Goal: Task Accomplishment & Management: Use online tool/utility

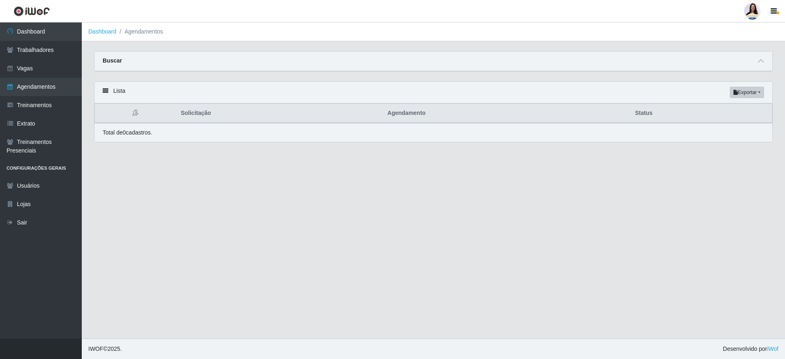
click at [261, 52] on div "Buscar" at bounding box center [433, 62] width 678 height 20
click at [262, 66] on div "Buscar" at bounding box center [433, 62] width 678 height 20
click at [757, 58] on span at bounding box center [761, 60] width 10 height 9
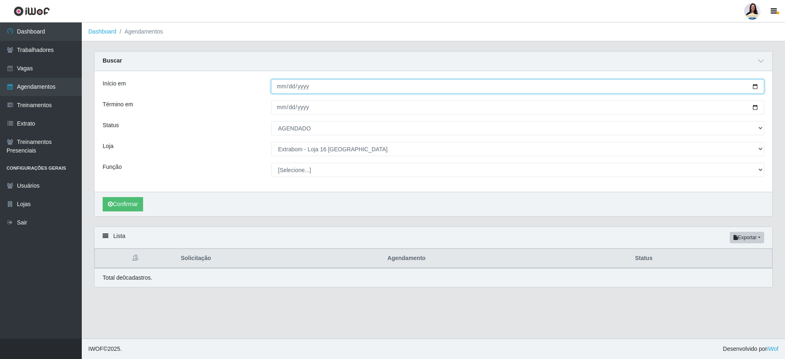
click at [753, 84] on input "[DATE]" at bounding box center [517, 86] width 493 height 14
type input "[DATE]"
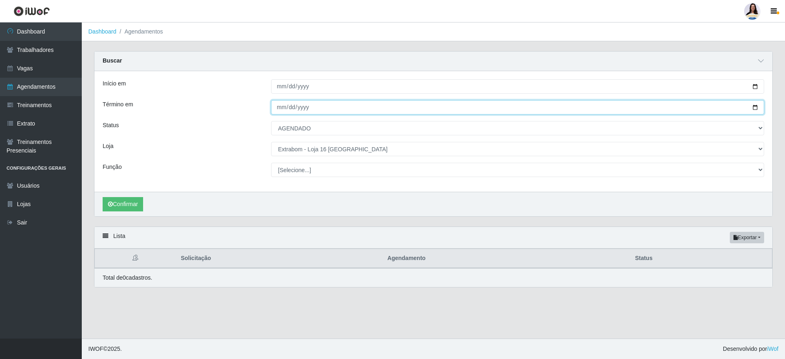
click at [758, 107] on input "[DATE]" at bounding box center [517, 107] width 493 height 14
type input "[DATE]"
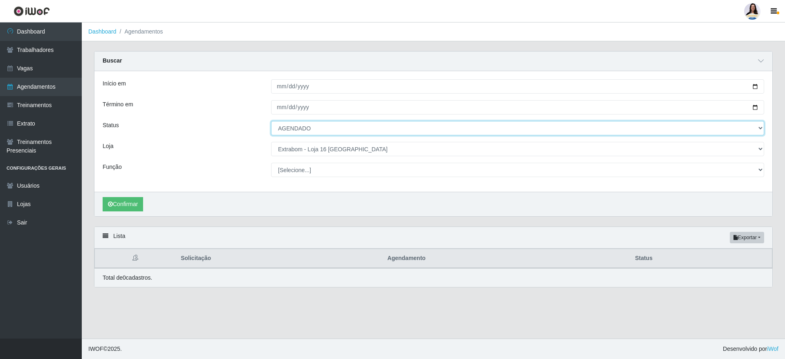
click at [319, 132] on select "[Selecione...] AGENDADO AGUARDANDO LIBERAR EM ANDAMENTO EM REVISÃO FINALIZADO C…" at bounding box center [517, 128] width 493 height 14
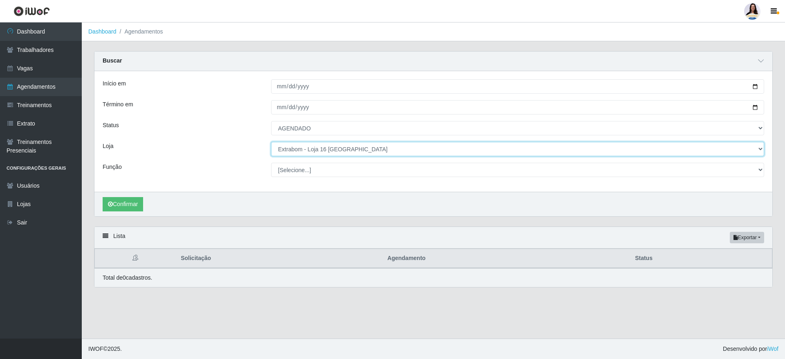
click at [318, 146] on select "[Selecione...] Atacado Vem - [GEOGRAPHIC_DATA] 30 Laranjeiras Velha Atacado Vem…" at bounding box center [517, 149] width 493 height 14
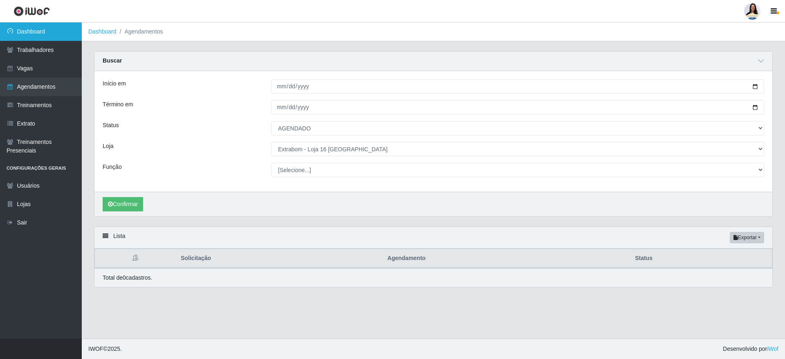
click at [50, 31] on link "Dashboard" at bounding box center [41, 31] width 82 height 18
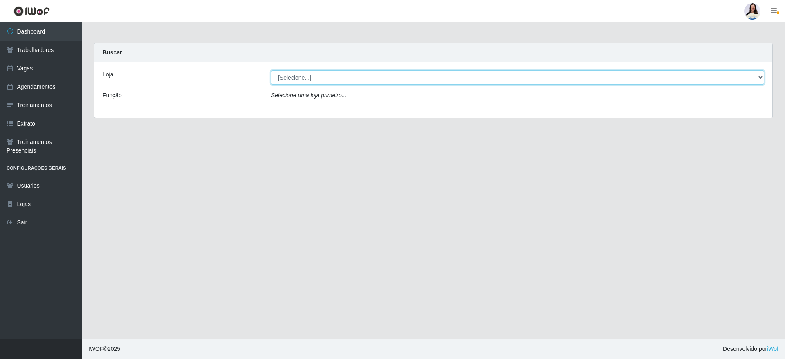
click at [362, 80] on select "[Selecione...] Atacado Vem - [GEOGRAPHIC_DATA] 30 Laranjeiras Velha Atacado Vem…" at bounding box center [517, 77] width 493 height 14
click at [271, 70] on select "[Selecione...] Atacado Vem - [GEOGRAPHIC_DATA] 30 Laranjeiras Velha Atacado Vem…" at bounding box center [517, 77] width 493 height 14
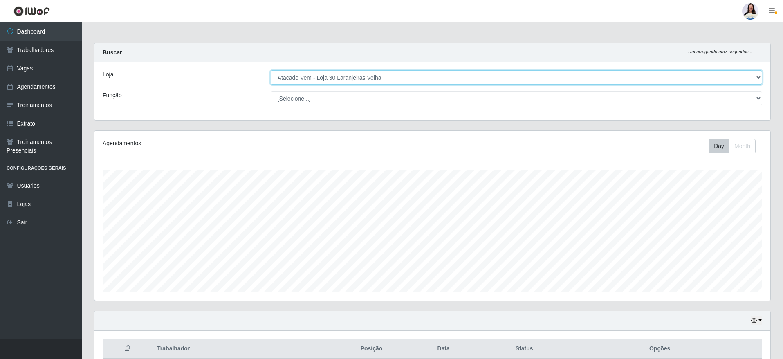
drag, startPoint x: 405, startPoint y: 79, endPoint x: 403, endPoint y: 83, distance: 4.2
click at [405, 79] on select "[Selecione...] Atacado Vem - [GEOGRAPHIC_DATA] 30 Laranjeiras Velha Atacado Vem…" at bounding box center [516, 77] width 491 height 14
click at [271, 70] on select "[Selecione...] Atacado Vem - [GEOGRAPHIC_DATA] 30 Laranjeiras Velha Atacado Vem…" at bounding box center [516, 77] width 491 height 14
click at [331, 80] on select "[Selecione...] Atacado Vem - [GEOGRAPHIC_DATA] 30 Laranjeiras Velha Atacado Vem…" at bounding box center [516, 77] width 491 height 14
click at [332, 85] on div "Loja [Selecione...] Atacado Vem - [GEOGRAPHIC_DATA] 30 Laranjeiras Velha Atacad…" at bounding box center [432, 91] width 676 height 58
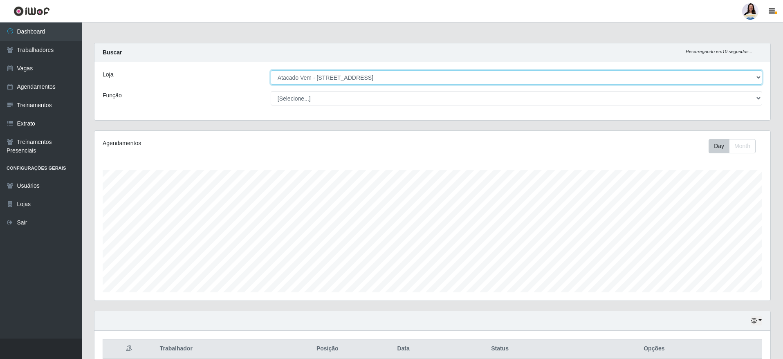
click at [271, 70] on select "[Selecione...] Atacado Vem - [GEOGRAPHIC_DATA] 30 Laranjeiras Velha Atacado Vem…" at bounding box center [516, 77] width 491 height 14
click at [361, 75] on select "[Selecione...] Atacado Vem - [GEOGRAPHIC_DATA] 30 Laranjeiras Velha Atacado Vem…" at bounding box center [516, 77] width 491 height 14
click at [271, 70] on select "[Selecione...] Atacado Vem - [GEOGRAPHIC_DATA] 30 Laranjeiras Velha Atacado Vem…" at bounding box center [516, 77] width 491 height 14
click at [403, 78] on select "[Selecione...] Atacado Vem - [GEOGRAPHIC_DATA] 30 Laranjeiras Velha Atacado Vem…" at bounding box center [516, 77] width 491 height 14
click at [271, 70] on select "[Selecione...] Atacado Vem - [GEOGRAPHIC_DATA] 30 Laranjeiras Velha Atacado Vem…" at bounding box center [516, 77] width 491 height 14
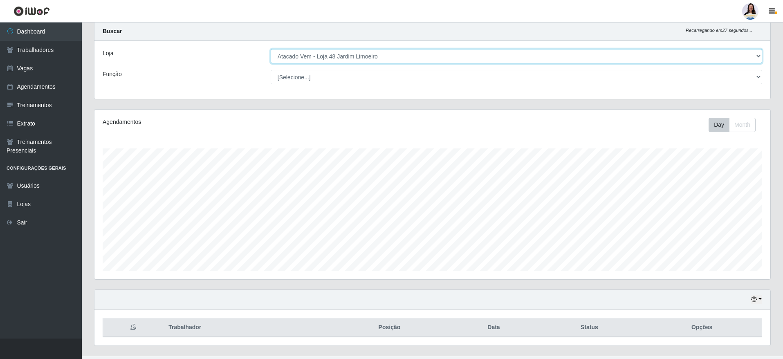
scroll to position [38, 0]
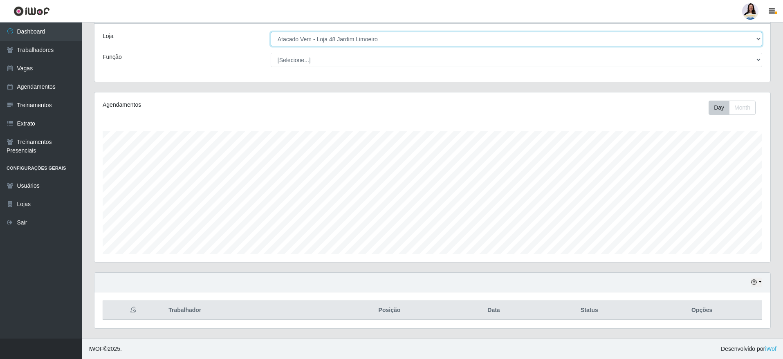
click at [445, 39] on select "[Selecione...] Atacado Vem - [GEOGRAPHIC_DATA] 30 Laranjeiras Velha Atacado Vem…" at bounding box center [516, 39] width 491 height 14
click at [271, 34] on select "[Selecione...] Atacado Vem - [GEOGRAPHIC_DATA] 30 Laranjeiras Velha Atacado Vem…" at bounding box center [516, 39] width 491 height 14
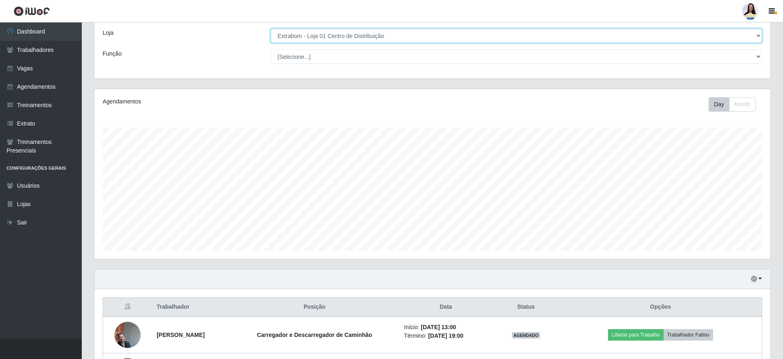
scroll to position [36, 0]
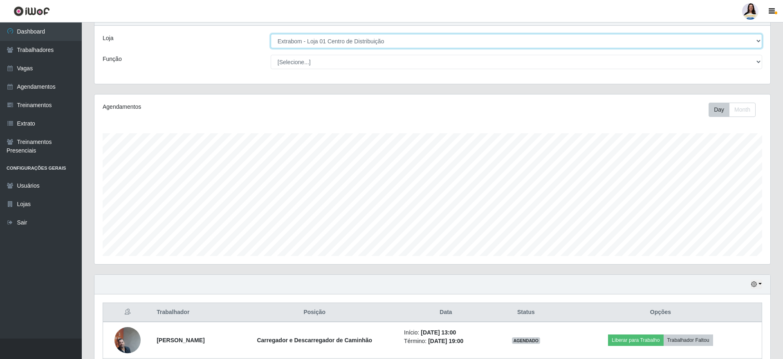
click at [484, 42] on select "[Selecione...] Atacado Vem - [GEOGRAPHIC_DATA] 30 Laranjeiras Velha Atacado Vem…" at bounding box center [516, 41] width 491 height 14
click at [271, 34] on select "[Selecione...] Atacado Vem - [GEOGRAPHIC_DATA] 30 Laranjeiras Velha Atacado Vem…" at bounding box center [516, 41] width 491 height 14
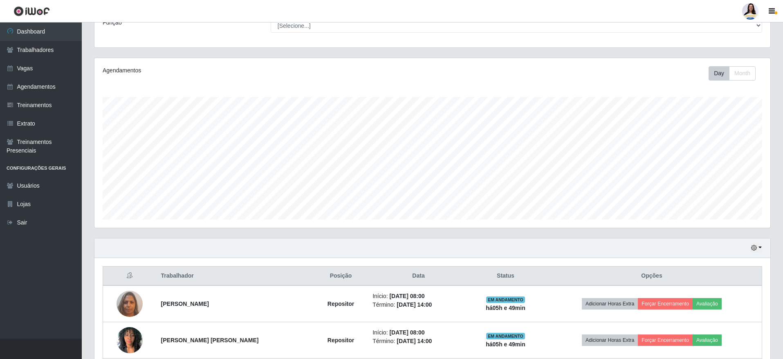
scroll to position [0, 0]
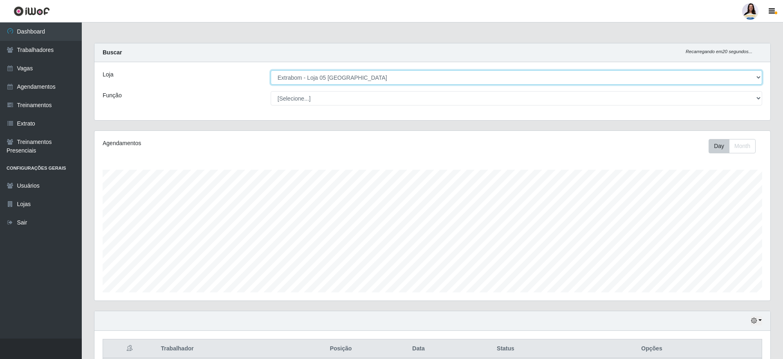
click at [363, 79] on select "[Selecione...] Atacado Vem - [GEOGRAPHIC_DATA] 30 Laranjeiras Velha Atacado Vem…" at bounding box center [516, 77] width 491 height 14
click at [271, 70] on select "[Selecione...] Atacado Vem - [GEOGRAPHIC_DATA] 30 Laranjeiras Velha Atacado Vem…" at bounding box center [516, 77] width 491 height 14
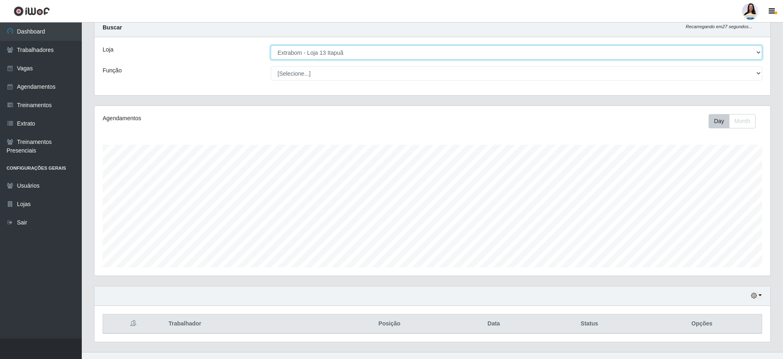
scroll to position [38, 0]
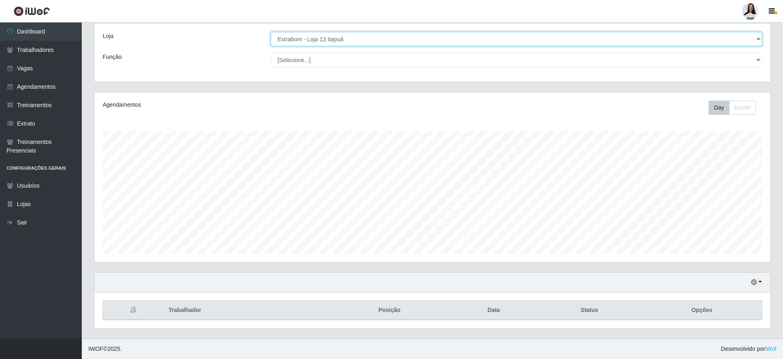
click at [329, 38] on select "[Selecione...] Atacado Vem - [GEOGRAPHIC_DATA] 30 Laranjeiras Velha Atacado Vem…" at bounding box center [516, 39] width 491 height 14
click at [271, 34] on select "[Selecione...] Atacado Vem - [GEOGRAPHIC_DATA] 30 Laranjeiras Velha Atacado Vem…" at bounding box center [516, 39] width 491 height 14
click at [342, 40] on select "[Selecione...] Atacado Vem - [GEOGRAPHIC_DATA] 30 Laranjeiras Velha Atacado Vem…" at bounding box center [516, 39] width 491 height 14
click at [271, 34] on select "[Selecione...] Atacado Vem - [GEOGRAPHIC_DATA] 30 Laranjeiras Velha Atacado Vem…" at bounding box center [516, 39] width 491 height 14
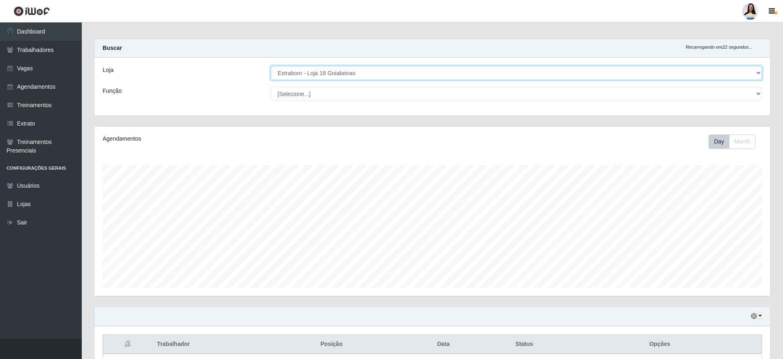
scroll to position [0, 0]
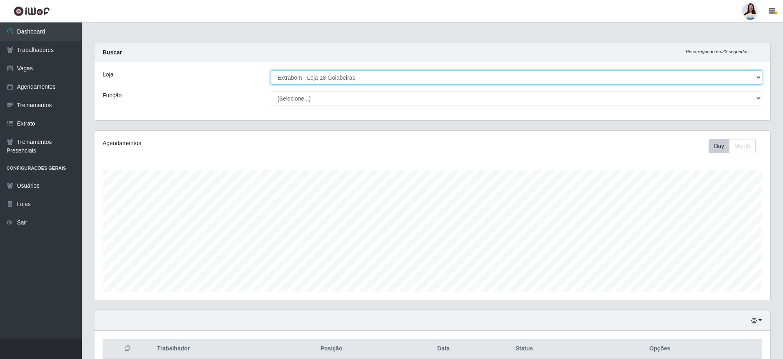
click at [430, 82] on select "[Selecione...] Atacado Vem - [GEOGRAPHIC_DATA] 30 Laranjeiras Velha Atacado Vem…" at bounding box center [516, 77] width 491 height 14
click at [271, 70] on select "[Selecione...] Atacado Vem - [GEOGRAPHIC_DATA] 30 Laranjeiras Velha Atacado Vem…" at bounding box center [516, 77] width 491 height 14
click at [366, 73] on select "[Selecione...] Atacado Vem - [GEOGRAPHIC_DATA] 30 Laranjeiras Velha Atacado Vem…" at bounding box center [516, 77] width 491 height 14
click at [271, 70] on select "[Selecione...] Atacado Vem - [GEOGRAPHIC_DATA] 30 Laranjeiras Velha Atacado Vem…" at bounding box center [516, 77] width 491 height 14
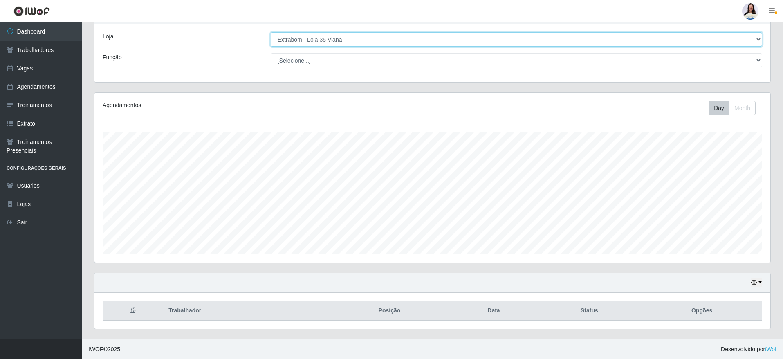
scroll to position [38, 0]
click at [371, 35] on select "[Selecione...] Atacado Vem - [GEOGRAPHIC_DATA] 30 Laranjeiras Velha Atacado Vem…" at bounding box center [516, 39] width 491 height 14
click at [271, 34] on select "[Selecione...] Atacado Vem - [GEOGRAPHIC_DATA] 30 Laranjeiras Velha Atacado Vem…" at bounding box center [516, 39] width 491 height 14
click at [383, 43] on select "[Selecione...] Atacado Vem - [GEOGRAPHIC_DATA] 30 Laranjeiras Velha Atacado Vem…" at bounding box center [516, 39] width 491 height 14
click at [271, 34] on select "[Selecione...] Atacado Vem - [GEOGRAPHIC_DATA] 30 Laranjeiras Velha Atacado Vem…" at bounding box center [516, 39] width 491 height 14
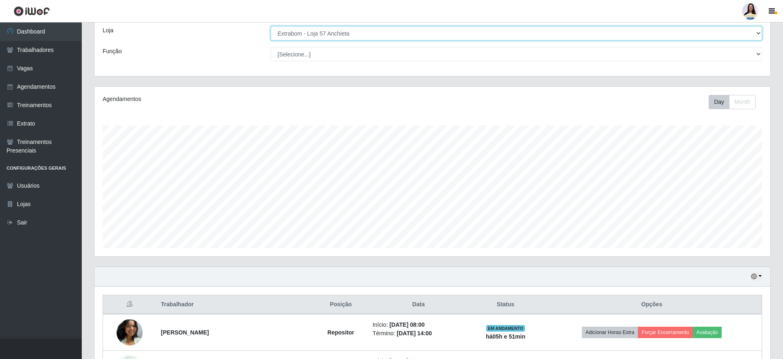
scroll to position [0, 0]
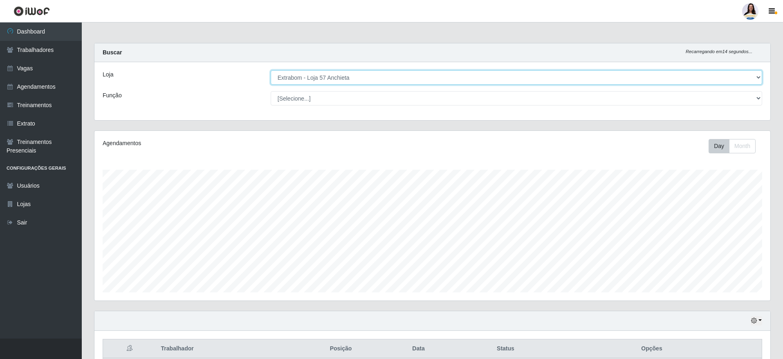
click at [375, 78] on select "[Selecione...] Atacado Vem - [GEOGRAPHIC_DATA] 30 Laranjeiras Velha Atacado Vem…" at bounding box center [516, 77] width 491 height 14
click at [271, 70] on select "[Selecione...] Atacado Vem - [GEOGRAPHIC_DATA] 30 Laranjeiras Velha Atacado Vem…" at bounding box center [516, 77] width 491 height 14
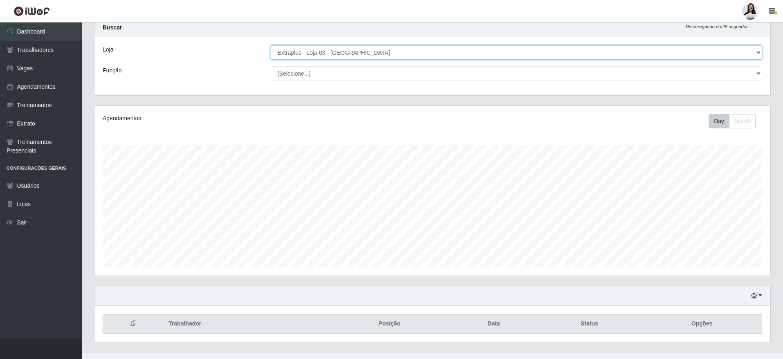
scroll to position [38, 0]
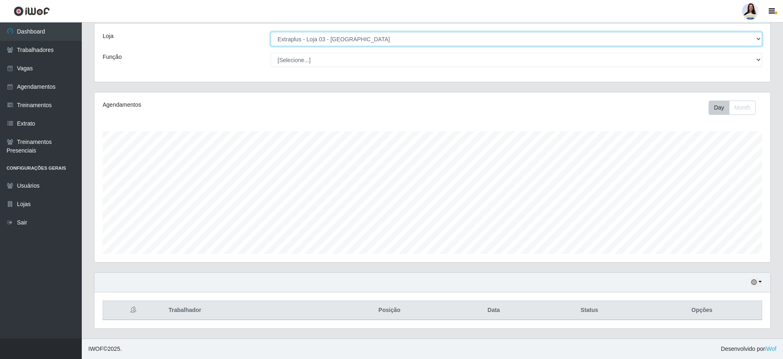
drag, startPoint x: 424, startPoint y: 40, endPoint x: 423, endPoint y: 45, distance: 4.5
click at [424, 40] on select "[Selecione...] Atacado Vem - [GEOGRAPHIC_DATA] 30 Laranjeiras Velha Atacado Vem…" at bounding box center [516, 39] width 491 height 14
select select "451"
click at [271, 34] on select "[Selecione...] Atacado Vem - [GEOGRAPHIC_DATA] 30 Laranjeiras Velha Atacado Vem…" at bounding box center [516, 39] width 491 height 14
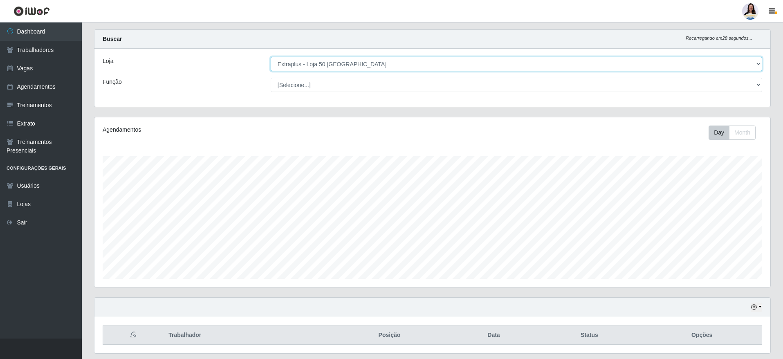
scroll to position [0, 0]
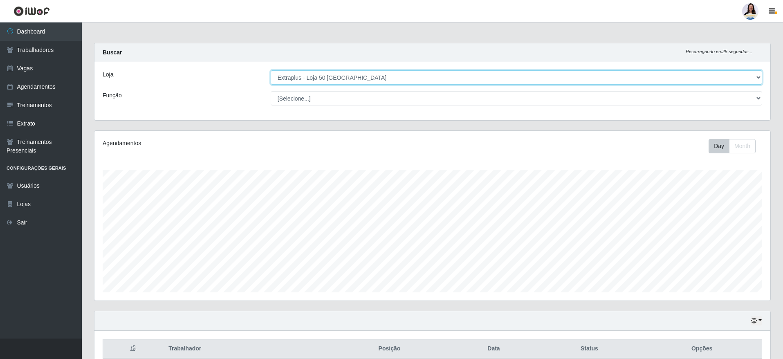
click at [320, 75] on select "[Selecione...] Atacado Vem - [GEOGRAPHIC_DATA] 30 Laranjeiras Velha Atacado Vem…" at bounding box center [516, 77] width 491 height 14
click at [271, 70] on select "[Selecione...] Atacado Vem - [GEOGRAPHIC_DATA] 30 Laranjeiras Velha Atacado Vem…" at bounding box center [516, 77] width 491 height 14
click at [375, 80] on select "[Selecione...] Atacado Vem - [GEOGRAPHIC_DATA] 30 Laranjeiras Velha Atacado Vem…" at bounding box center [516, 77] width 491 height 14
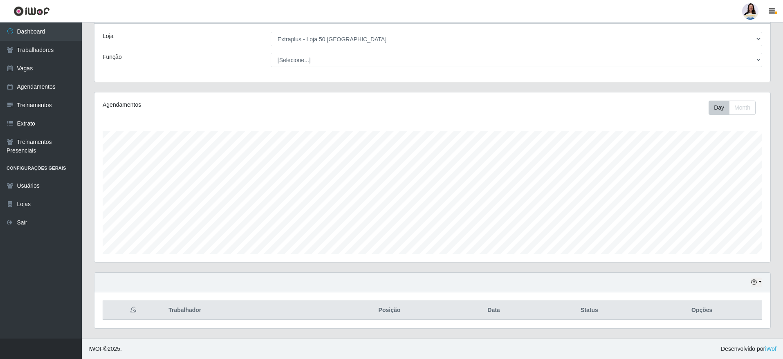
click at [181, 276] on div "Hoje 1 dia 3 dias 1 Semana Não encerrados" at bounding box center [432, 283] width 676 height 20
